Goal: Task Accomplishment & Management: Use online tool/utility

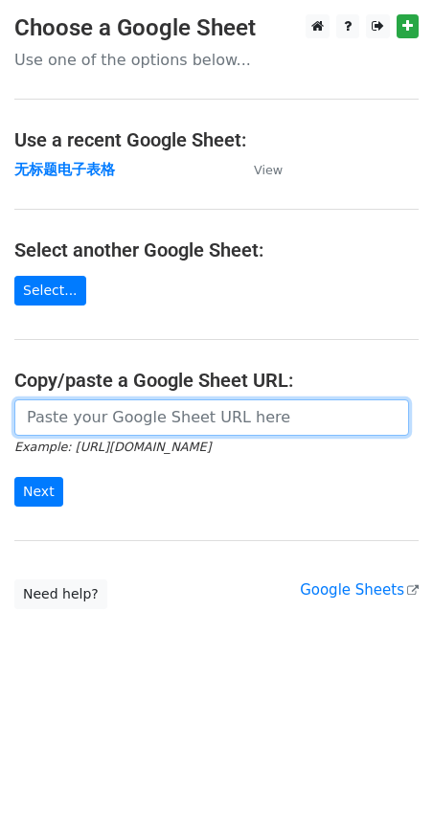
click at [180, 424] on input "url" at bounding box center [211, 418] width 395 height 36
paste input "海绵一样"
type input "海绵一样"
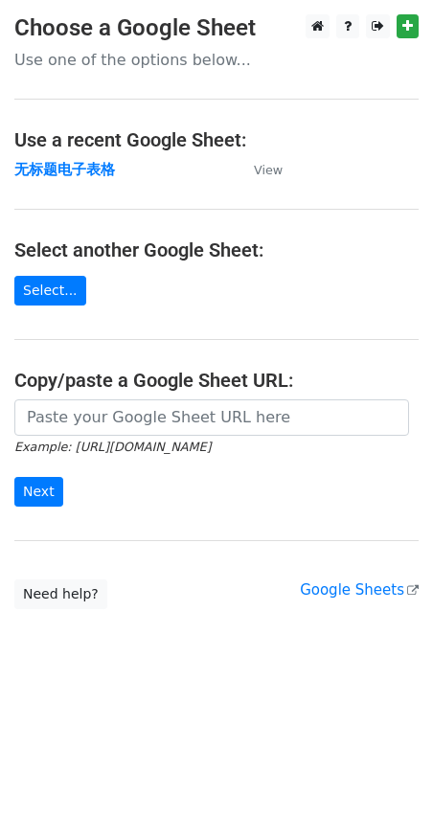
drag, startPoint x: 74, startPoint y: 169, endPoint x: 145, endPoint y: 240, distance: 101.0
click at [74, 169] on strong "无标题电子表格" at bounding box center [64, 169] width 101 height 17
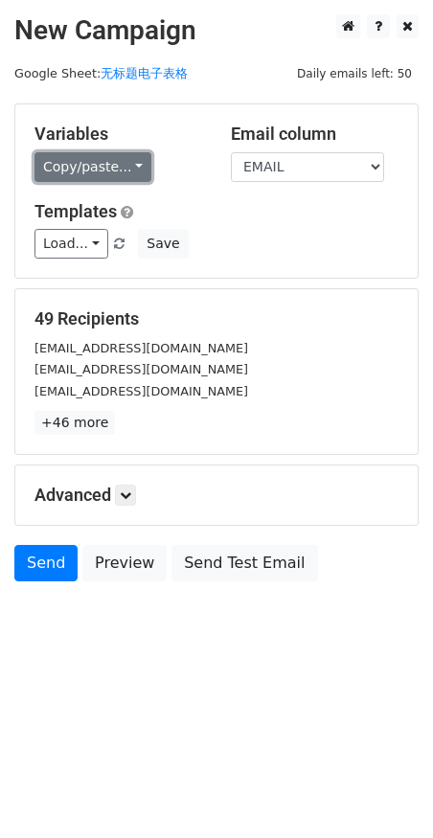
click at [72, 154] on link "Copy/paste..." at bounding box center [92, 167] width 117 height 30
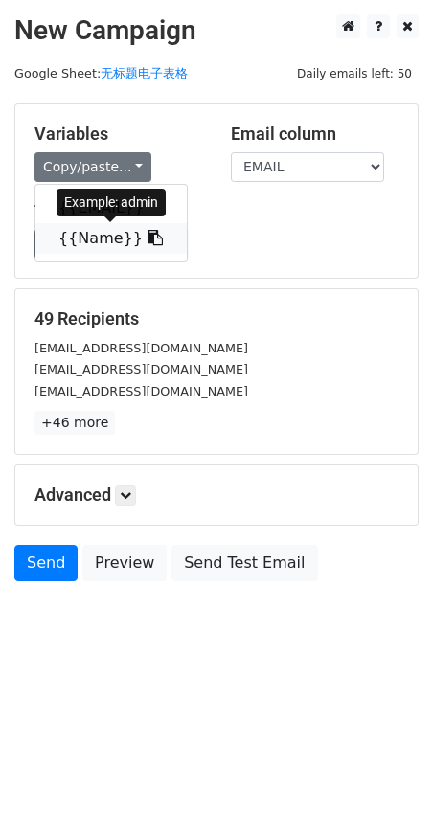
click at [94, 238] on link "{{Name}}" at bounding box center [110, 238] width 151 height 31
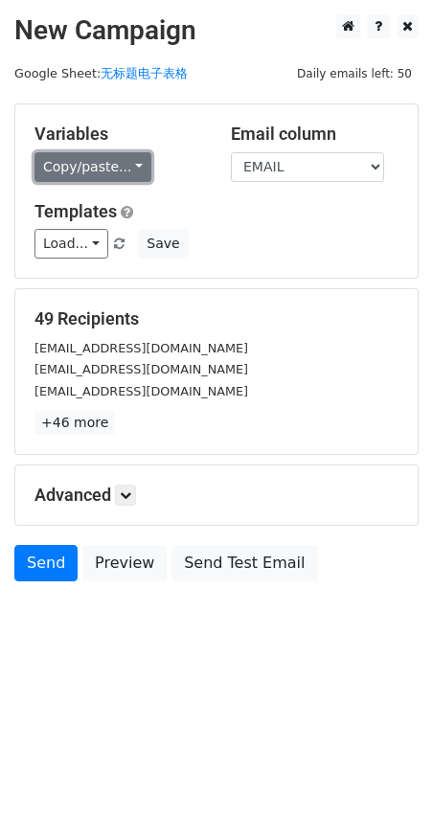
click at [87, 155] on link "Copy/paste..." at bounding box center [92, 167] width 117 height 30
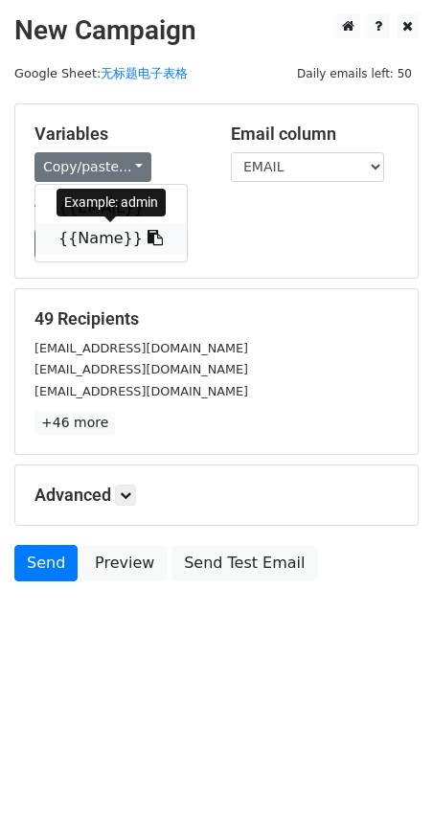
click at [85, 234] on link "{{Name}}" at bounding box center [110, 238] width 151 height 31
